Goal: Answer question/provide support: Share knowledge or assist other users

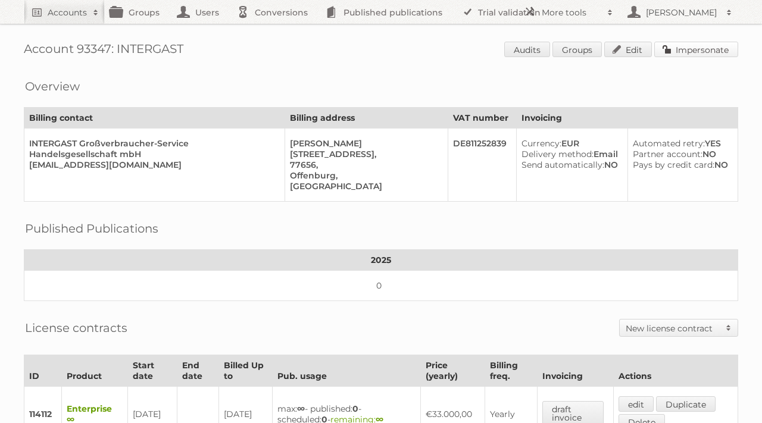
click at [690, 48] on link "Impersonate" at bounding box center [696, 49] width 84 height 15
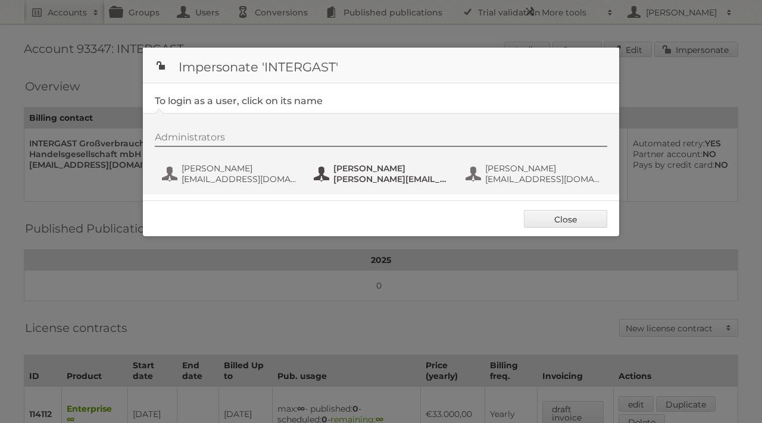
click at [375, 173] on span "Julia Schneider" at bounding box center [390, 168] width 115 height 11
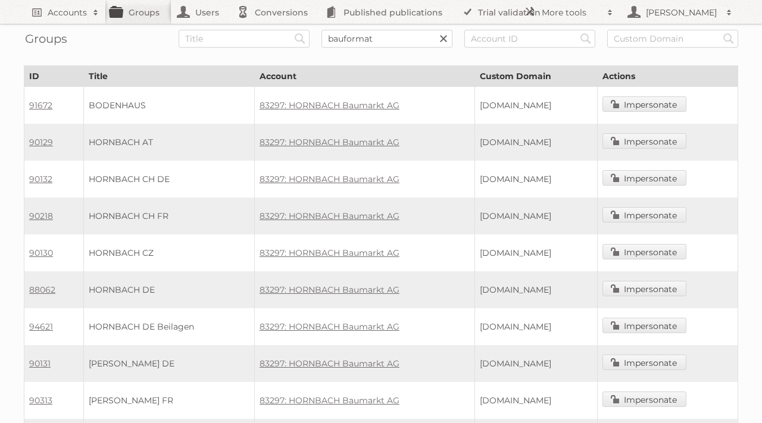
type input "bauformat"
click at [291, 30] on input "Search" at bounding box center [300, 39] width 18 height 18
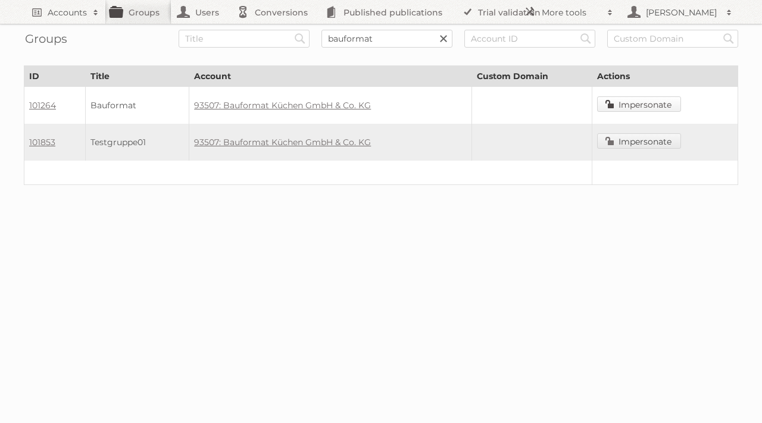
click at [650, 100] on link "Impersonate" at bounding box center [639, 103] width 84 height 15
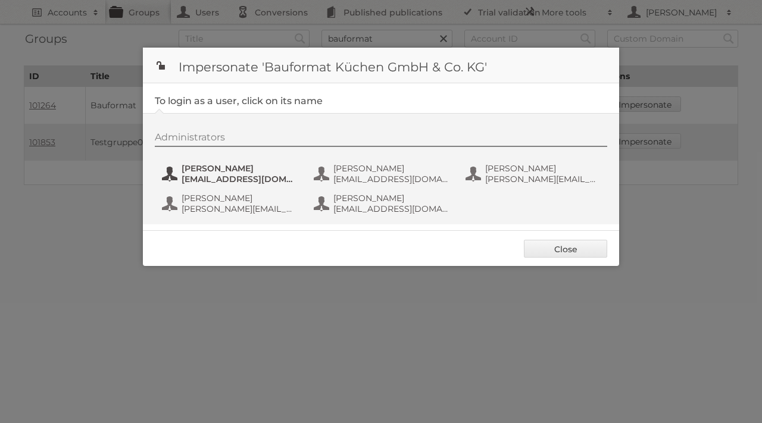
click at [243, 173] on span "[PERSON_NAME]" at bounding box center [239, 168] width 115 height 11
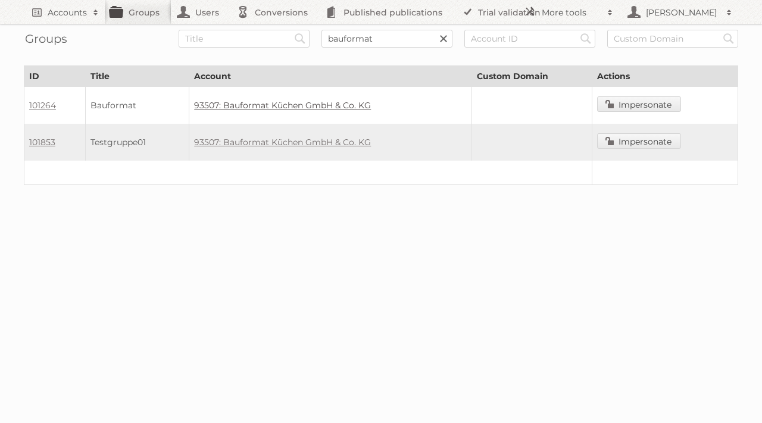
click at [324, 106] on link "93507: Bauformat Küchen GmbH & Co. KG" at bounding box center [282, 105] width 177 height 11
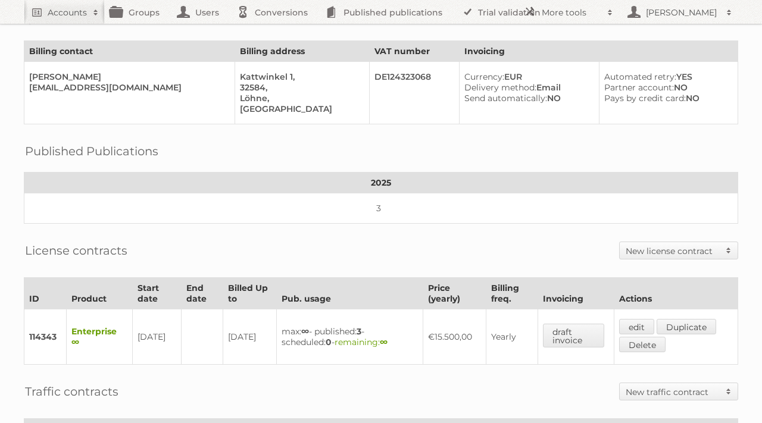
scroll to position [65, 0]
